Goal: Entertainment & Leisure: Consume media (video, audio)

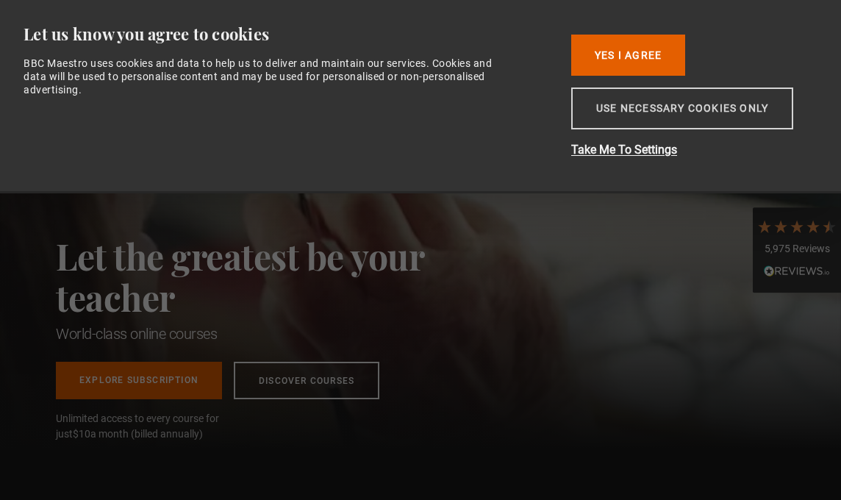
click at [679, 115] on button "Use necessary cookies only" at bounding box center [682, 108] width 222 height 42
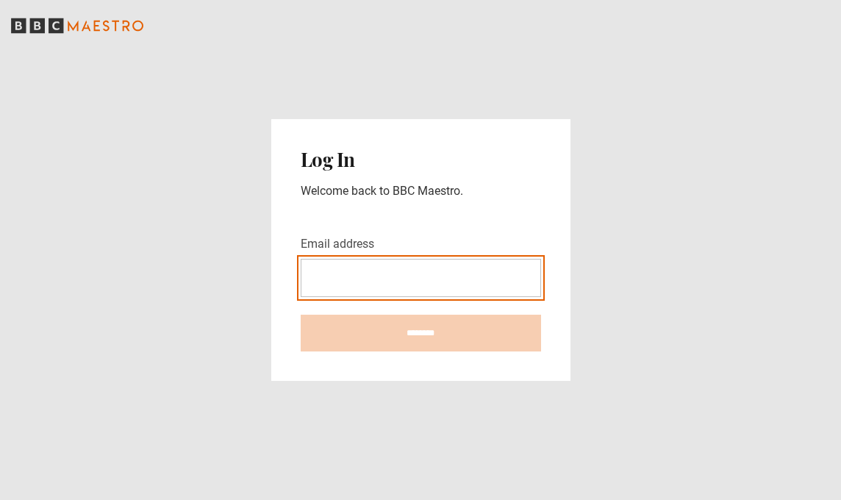
type input "**********"
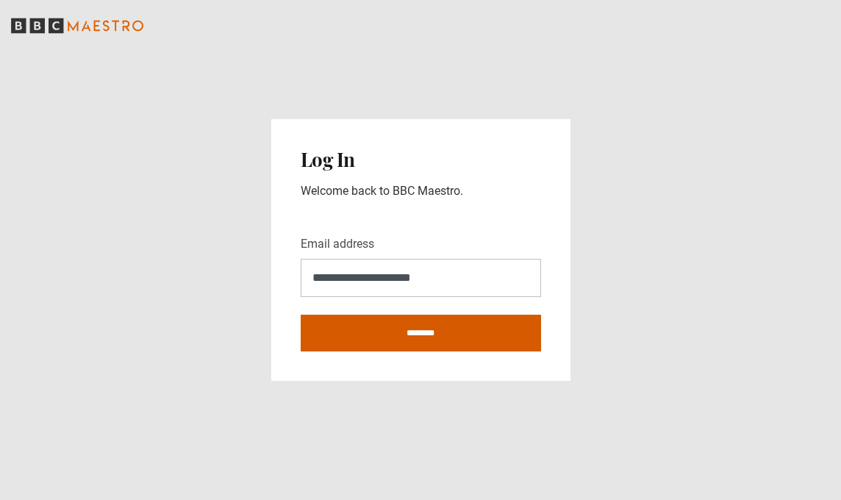
click at [432, 331] on input "********" at bounding box center [421, 333] width 240 height 37
type input "**********"
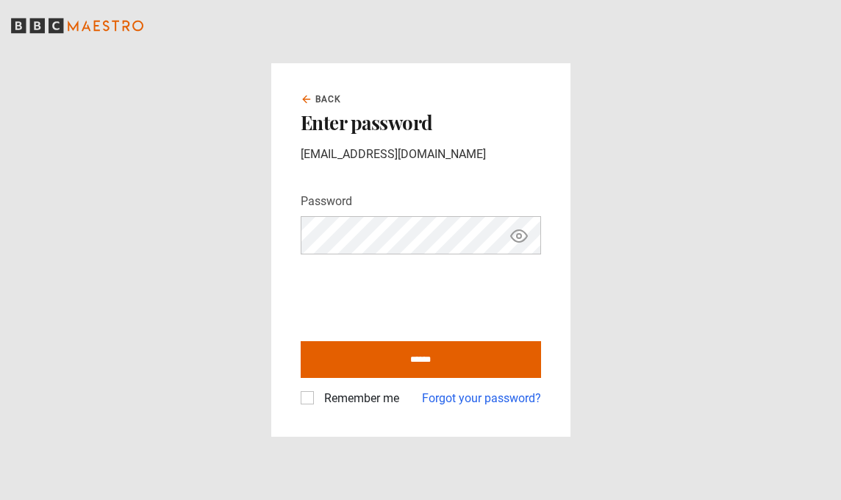
click at [518, 237] on icon "Show password" at bounding box center [519, 236] width 18 height 18
click at [318, 397] on label "Remember me" at bounding box center [358, 399] width 81 height 18
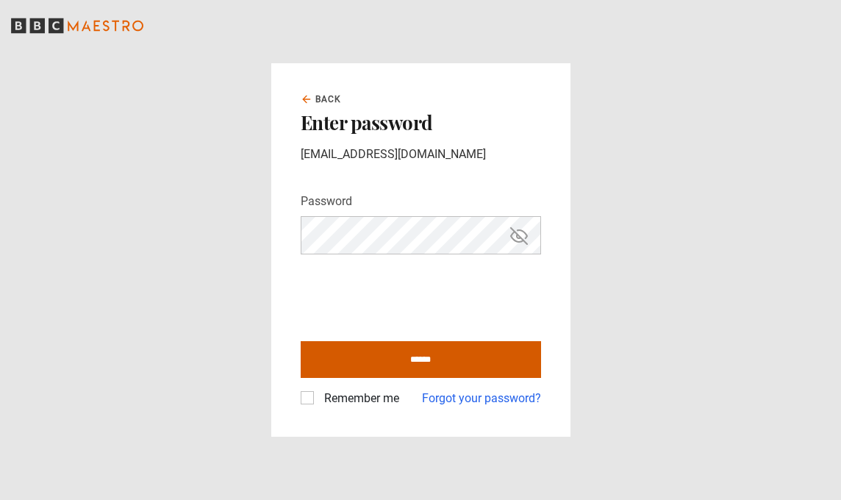
click at [430, 355] on input "******" at bounding box center [421, 359] width 240 height 37
type input "**********"
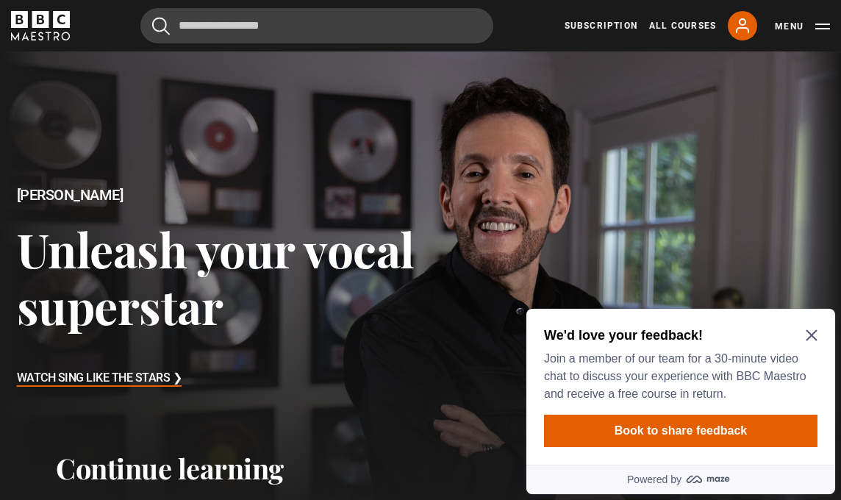
click at [807, 334] on icon "Close Maze Prompt" at bounding box center [812, 335] width 12 height 12
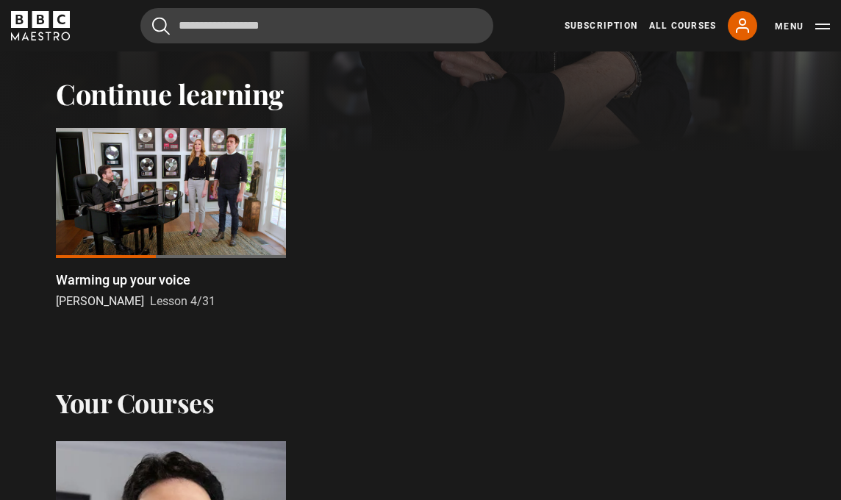
scroll to position [379, 0]
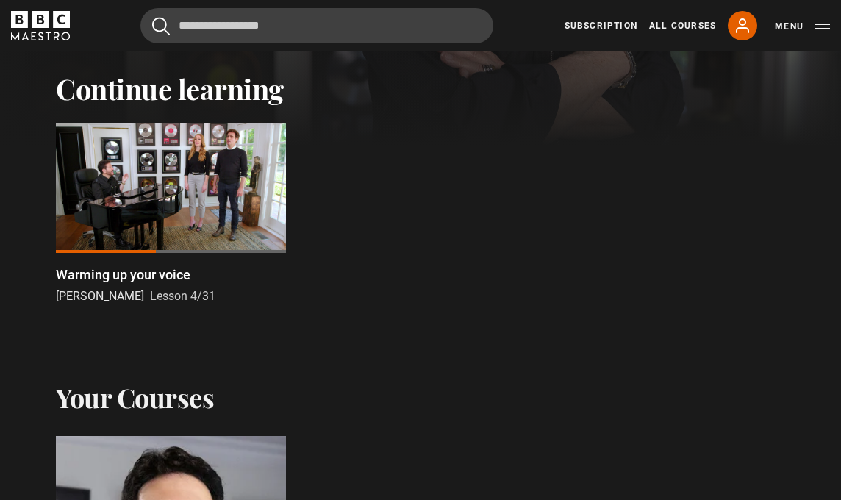
click at [231, 210] on div at bounding box center [171, 187] width 230 height 129
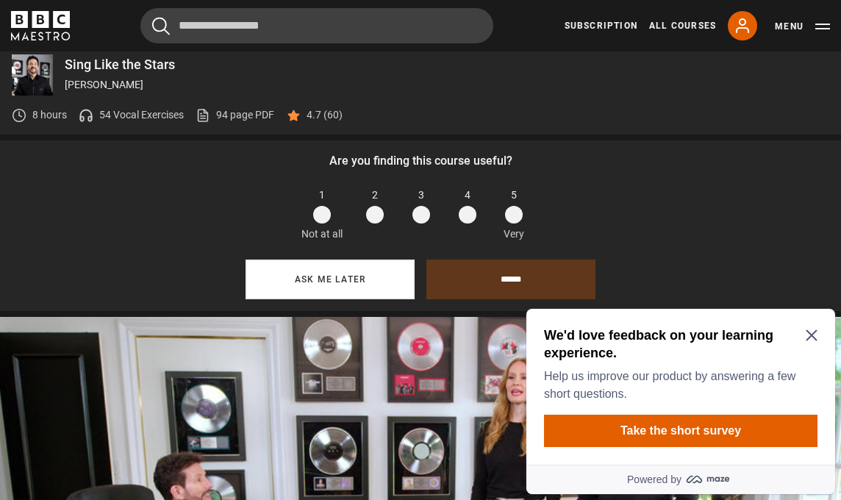
click at [349, 260] on button "Ask me later" at bounding box center [330, 280] width 169 height 40
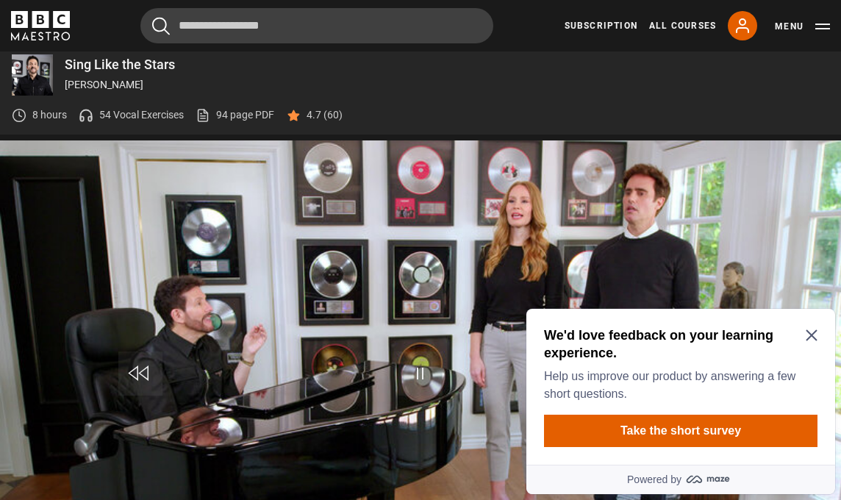
click at [808, 333] on icon "Close Maze Prompt" at bounding box center [812, 335] width 12 height 12
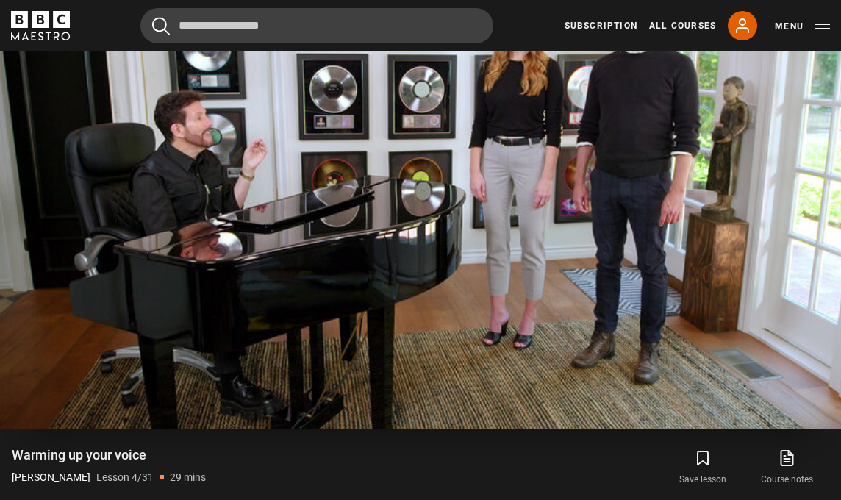
scroll to position [829, 0]
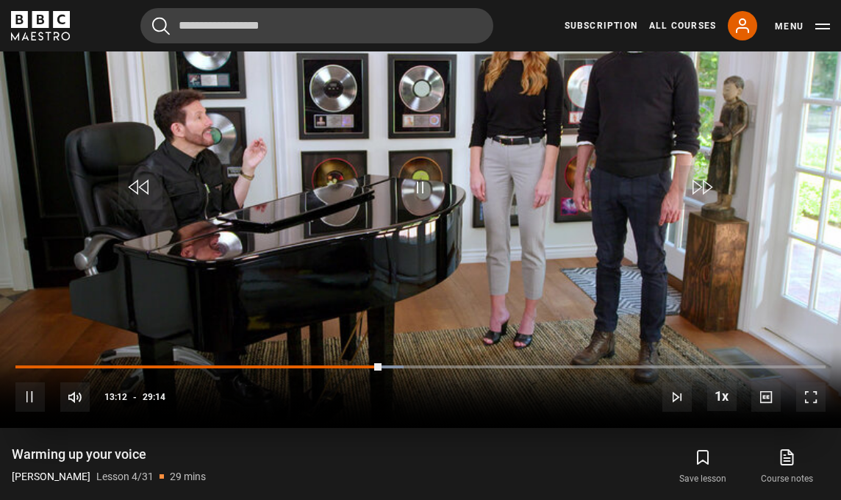
click at [32, 382] on span "Video Player" at bounding box center [29, 396] width 29 height 29
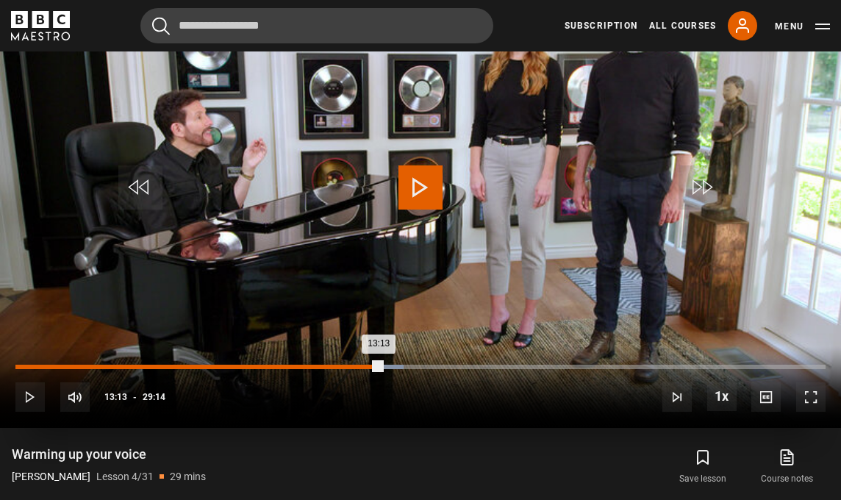
click at [155, 365] on div "05:02" at bounding box center [156, 367] width 2 height 4
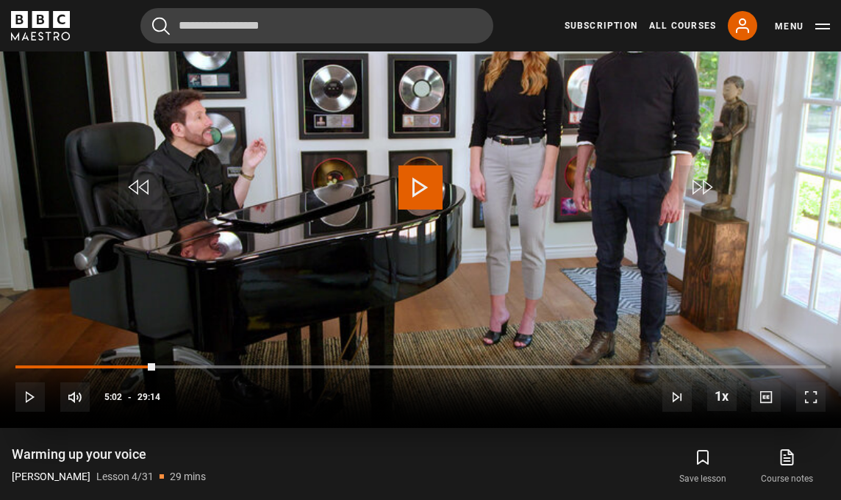
click at [37, 382] on span "Video Player" at bounding box center [29, 396] width 29 height 29
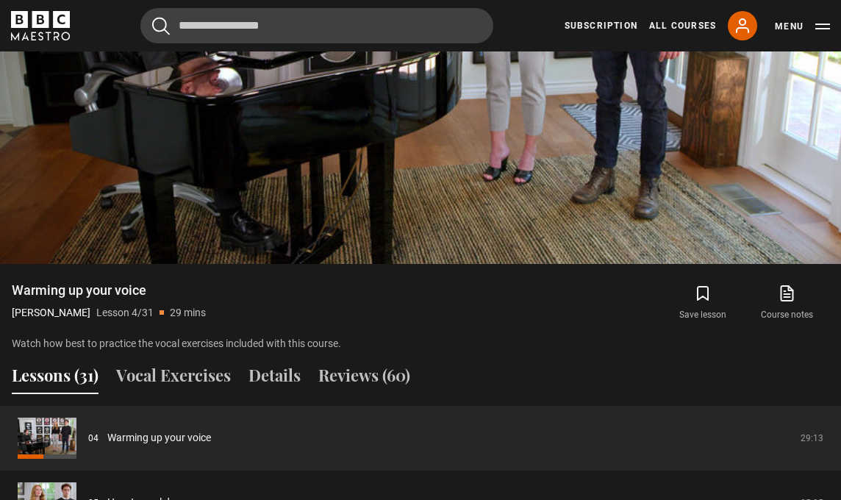
scroll to position [1008, 0]
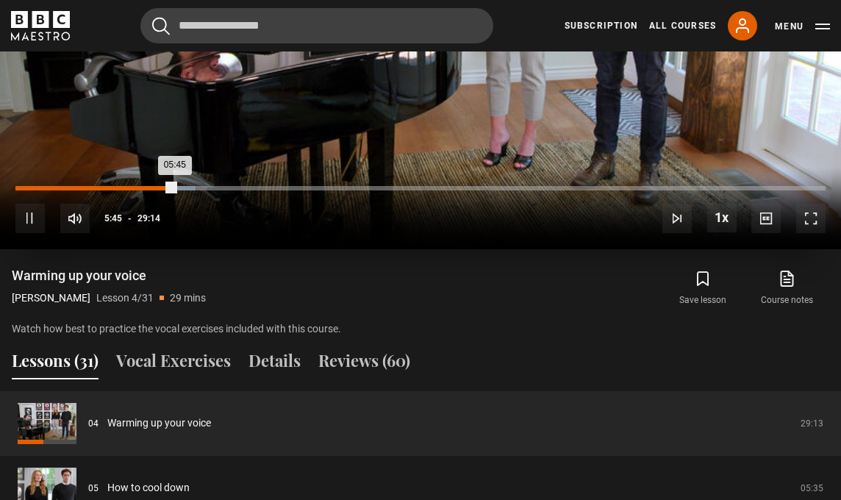
click at [112, 186] on div "03:28" at bounding box center [113, 188] width 2 height 4
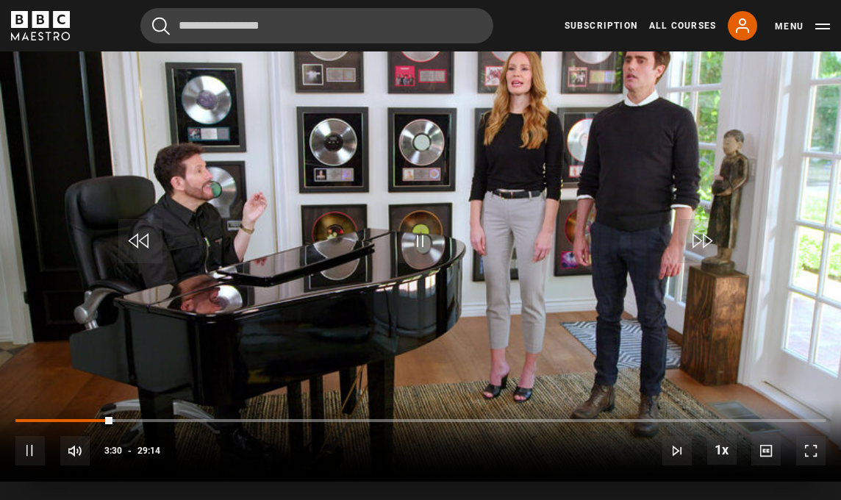
scroll to position [775, 0]
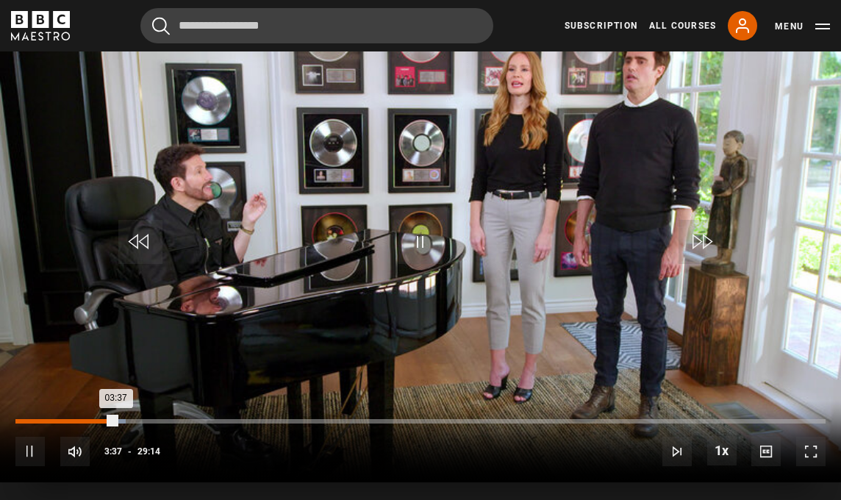
click at [78, 419] on div "02:15" at bounding box center [79, 421] width 2 height 4
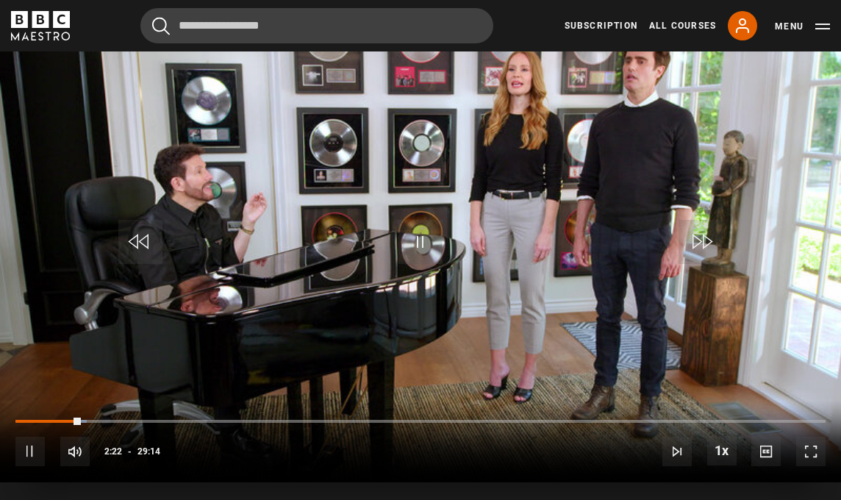
click at [35, 437] on span "Video Player" at bounding box center [29, 451] width 29 height 29
click at [33, 437] on span "Video Player" at bounding box center [29, 451] width 29 height 29
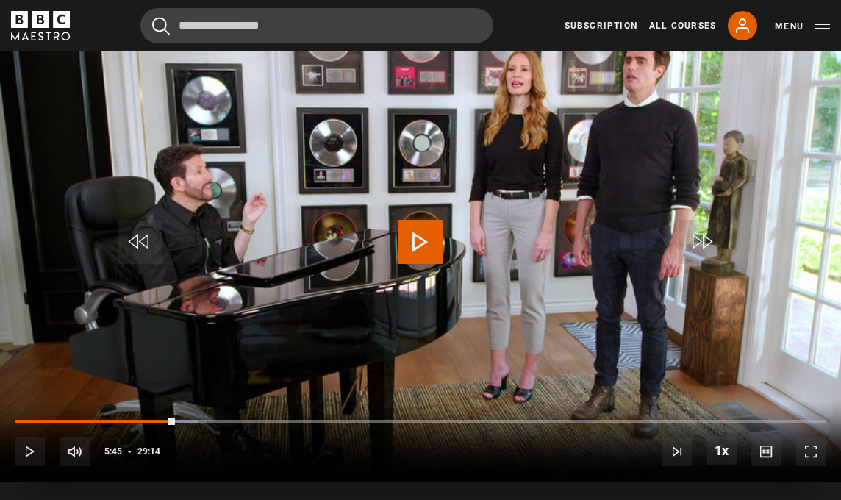
click at [33, 437] on span "Video Player" at bounding box center [29, 451] width 29 height 29
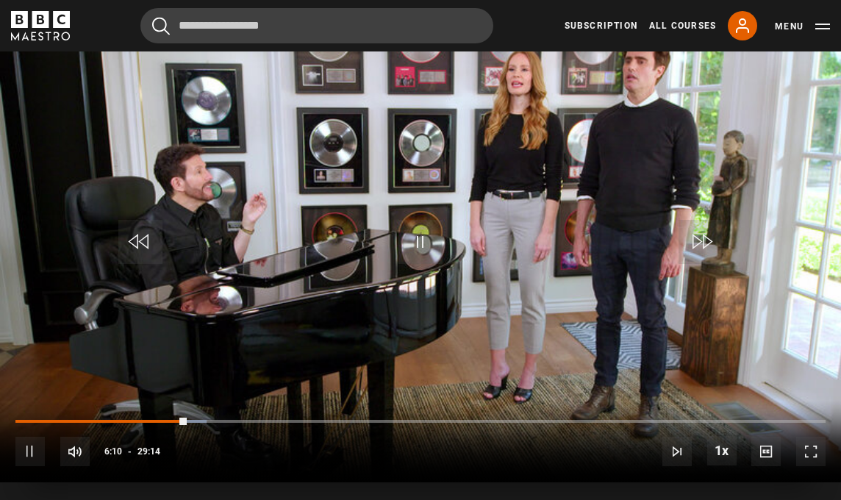
click at [33, 437] on span "Video Player" at bounding box center [29, 451] width 29 height 29
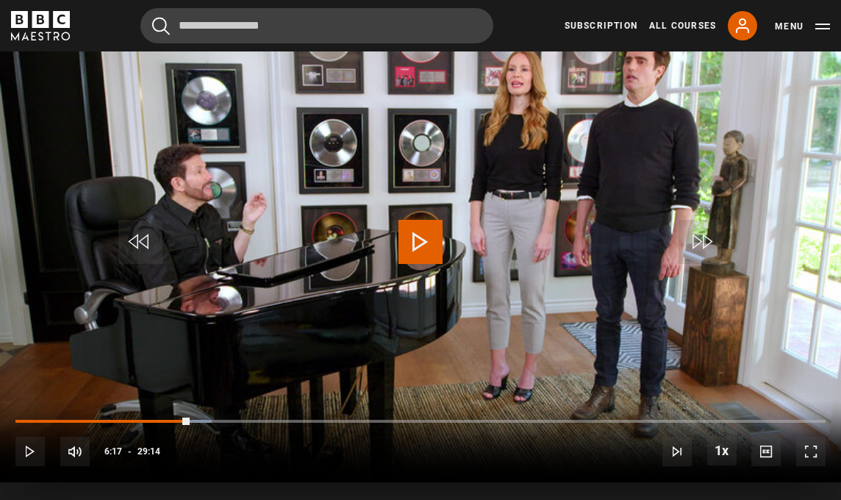
click at [33, 437] on span "Video Player" at bounding box center [29, 451] width 29 height 29
